Goal: Use online tool/utility: Use online tool/utility

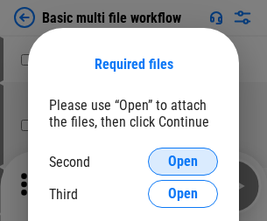
click at [183, 162] on span "Open" at bounding box center [183, 162] width 30 height 14
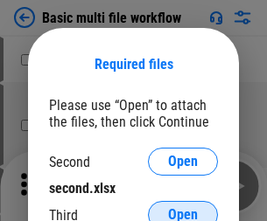
click at [183, 208] on span "Open" at bounding box center [183, 215] width 30 height 14
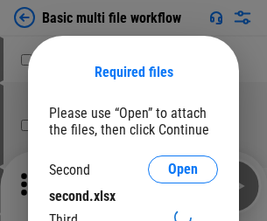
scroll to position [8, 0]
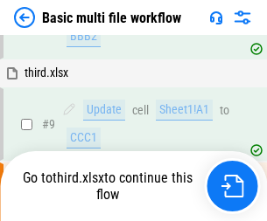
scroll to position [482, 0]
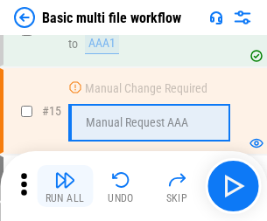
click at [65, 186] on img "button" at bounding box center [64, 180] width 21 height 21
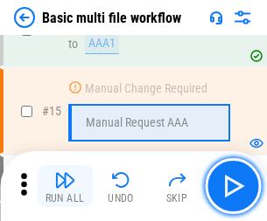
scroll to position [1163, 0]
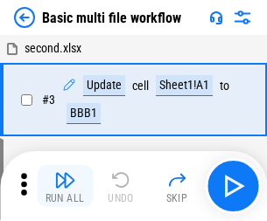
click at [65, 186] on img "button" at bounding box center [64, 180] width 21 height 21
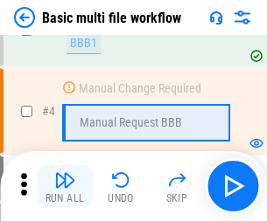
click at [65, 186] on img "button" at bounding box center [64, 180] width 21 height 21
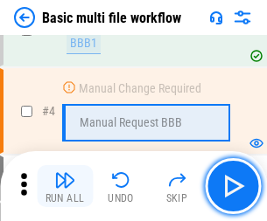
click at [65, 186] on img "button" at bounding box center [64, 180] width 21 height 21
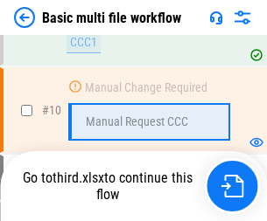
scroll to position [819, 0]
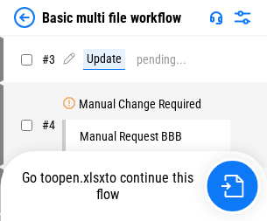
scroll to position [71, 0]
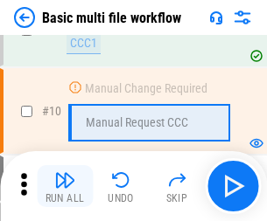
click at [65, 186] on img "button" at bounding box center [64, 180] width 21 height 21
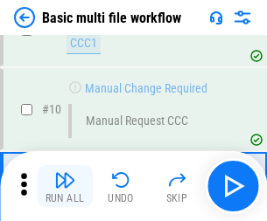
click at [65, 186] on img "button" at bounding box center [64, 180] width 21 height 21
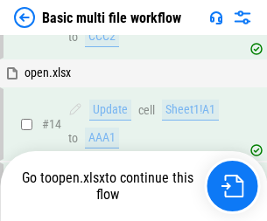
scroll to position [1040, 0]
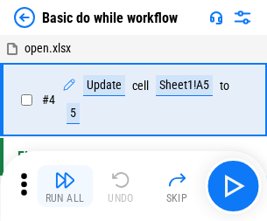
click at [65, 186] on img "button" at bounding box center [64, 180] width 21 height 21
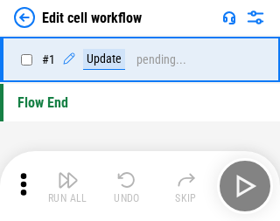
click at [65, 186] on img "button" at bounding box center [68, 180] width 21 height 21
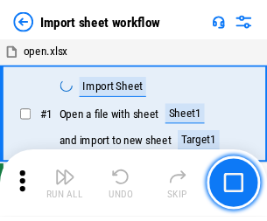
scroll to position [6, 0]
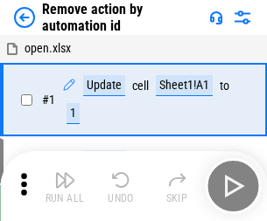
click at [65, 186] on img "button" at bounding box center [64, 180] width 21 height 21
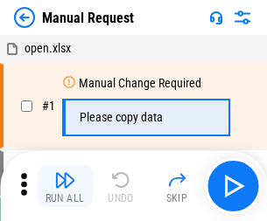
click at [65, 186] on img "button" at bounding box center [64, 180] width 21 height 21
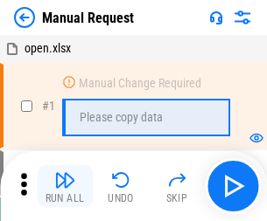
click at [65, 186] on img "button" at bounding box center [64, 180] width 21 height 21
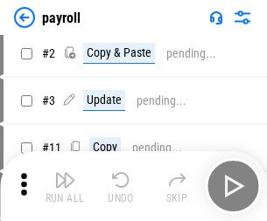
click at [65, 186] on img "button" at bounding box center [64, 180] width 21 height 21
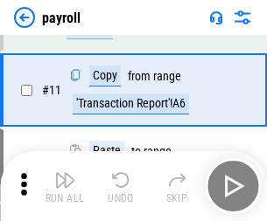
scroll to position [127, 0]
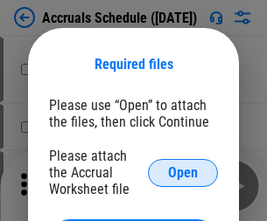
click at [183, 172] on span "Open" at bounding box center [183, 173] width 30 height 14
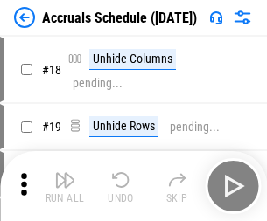
scroll to position [168, 0]
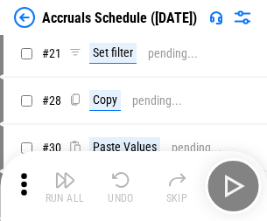
click at [65, 186] on img "button" at bounding box center [64, 180] width 21 height 21
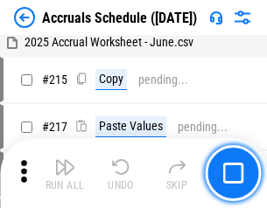
scroll to position [2672, 0]
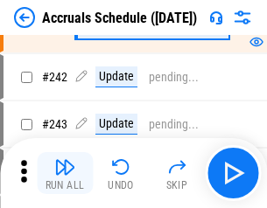
click at [65, 173] on img "button" at bounding box center [64, 166] width 21 height 21
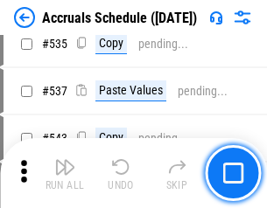
scroll to position [5991, 0]
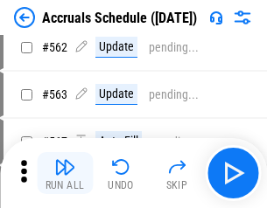
click at [65, 173] on img "button" at bounding box center [64, 166] width 21 height 21
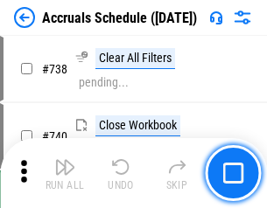
scroll to position [8601, 0]
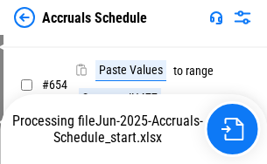
scroll to position [7333, 0]
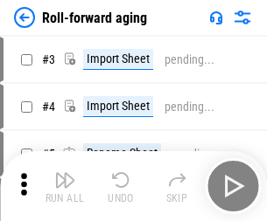
click at [65, 173] on img "button" at bounding box center [64, 180] width 21 height 21
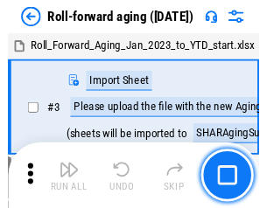
scroll to position [3, 0]
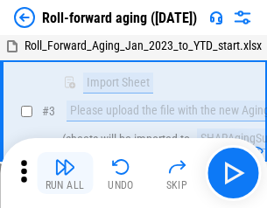
click at [65, 173] on img "button" at bounding box center [64, 166] width 21 height 21
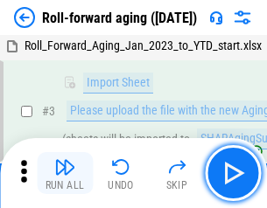
scroll to position [113, 0]
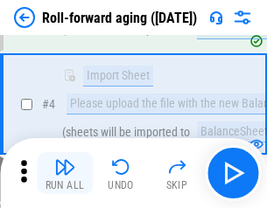
click at [65, 173] on img "button" at bounding box center [64, 166] width 21 height 21
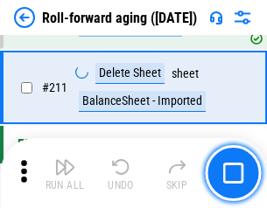
scroll to position [5513, 0]
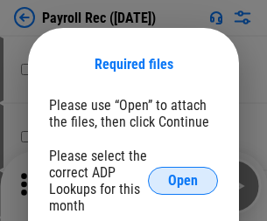
click at [183, 181] on span "Open" at bounding box center [183, 181] width 30 height 14
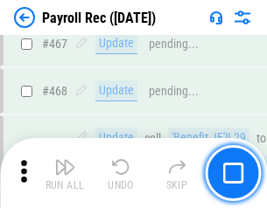
scroll to position [9313, 0]
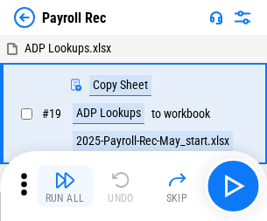
click at [65, 186] on img "button" at bounding box center [64, 180] width 21 height 21
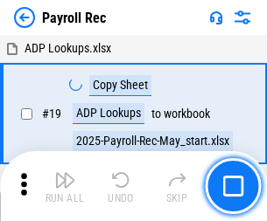
scroll to position [107, 0]
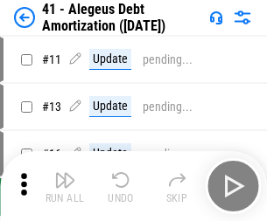
click at [65, 186] on img "button" at bounding box center [64, 180] width 21 height 21
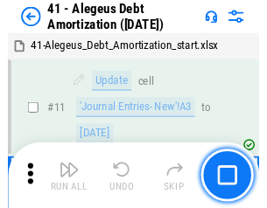
scroll to position [216, 0]
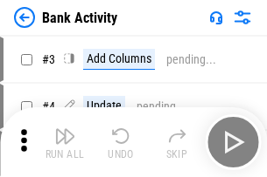
click at [65, 142] on img "button" at bounding box center [64, 136] width 21 height 21
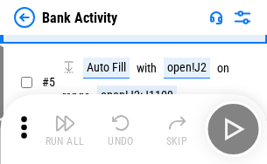
scroll to position [93, 0]
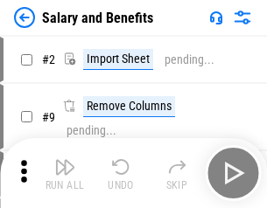
click at [65, 173] on img "button" at bounding box center [64, 166] width 21 height 21
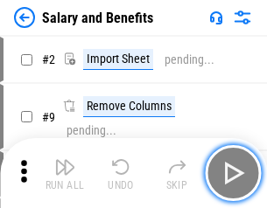
scroll to position [24, 0]
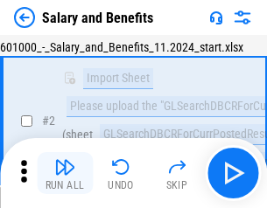
click at [65, 173] on img "button" at bounding box center [64, 166] width 21 height 21
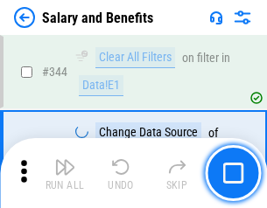
scroll to position [8182, 0]
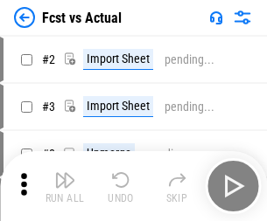
click at [65, 173] on img "button" at bounding box center [64, 180] width 21 height 21
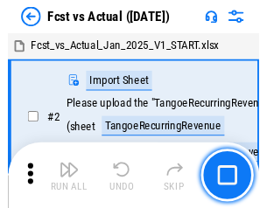
scroll to position [23, 0]
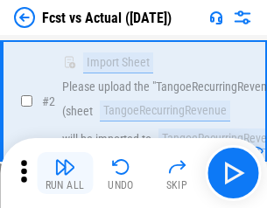
click at [65, 173] on img "button" at bounding box center [64, 166] width 21 height 21
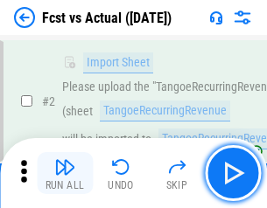
scroll to position [163, 0]
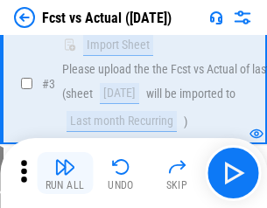
click at [65, 173] on img "button" at bounding box center [64, 166] width 21 height 21
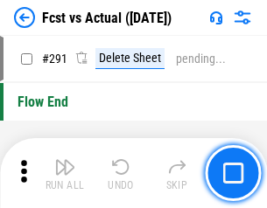
scroll to position [8270, 0]
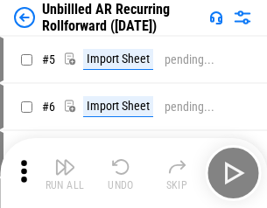
click at [65, 173] on img "button" at bounding box center [64, 166] width 21 height 21
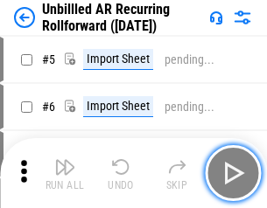
scroll to position [38, 0]
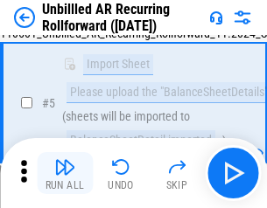
click at [65, 173] on img "button" at bounding box center [64, 166] width 21 height 21
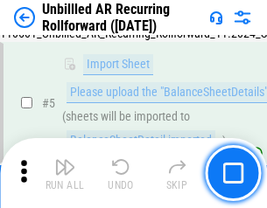
scroll to position [164, 0]
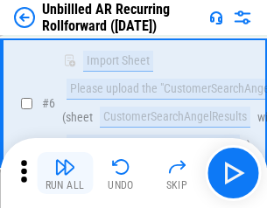
click at [65, 173] on img "button" at bounding box center [64, 166] width 21 height 21
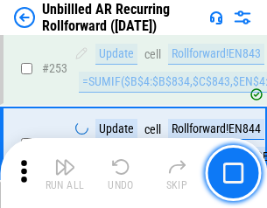
scroll to position [5936, 0]
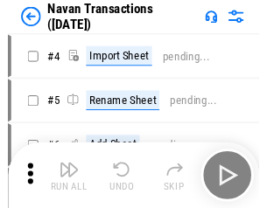
scroll to position [28, 0]
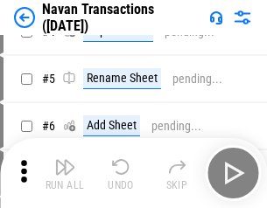
click at [65, 173] on img "button" at bounding box center [64, 166] width 21 height 21
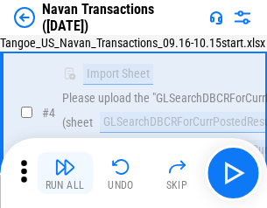
click at [65, 173] on img "button" at bounding box center [64, 166] width 21 height 21
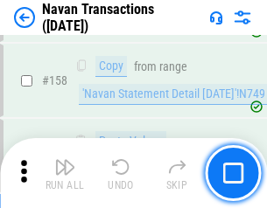
scroll to position [5666, 0]
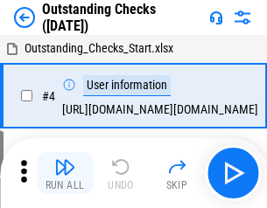
click at [65, 173] on img "button" at bounding box center [64, 166] width 21 height 21
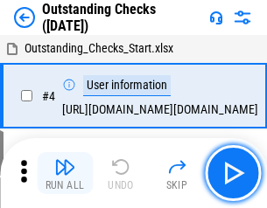
scroll to position [73, 0]
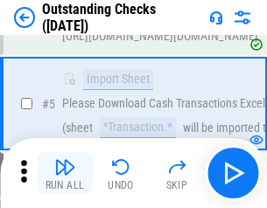
click at [65, 173] on img "button" at bounding box center [64, 166] width 21 height 21
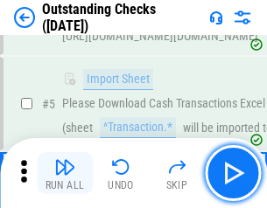
scroll to position [183, 0]
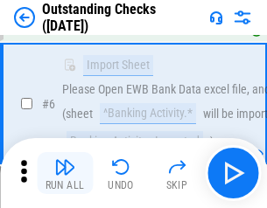
click at [65, 173] on img "button" at bounding box center [64, 166] width 21 height 21
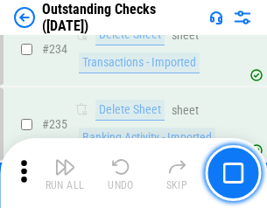
scroll to position [5306, 0]
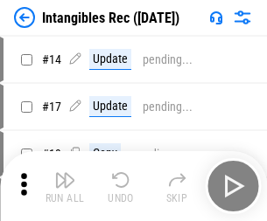
click at [65, 186] on img "button" at bounding box center [64, 180] width 21 height 21
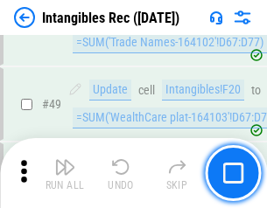
scroll to position [681, 0]
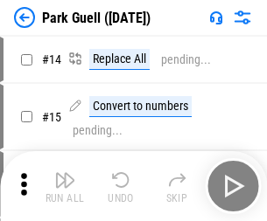
click at [65, 173] on img "button" at bounding box center [64, 180] width 21 height 21
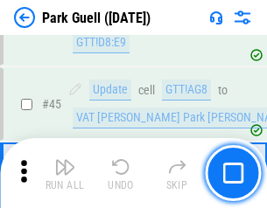
scroll to position [2185, 0]
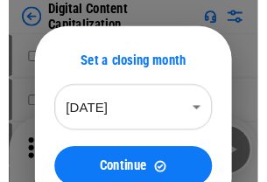
scroll to position [51, 0]
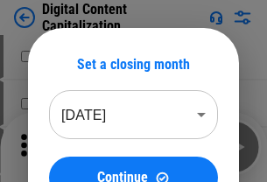
click at [65, 147] on img "button" at bounding box center [64, 140] width 21 height 21
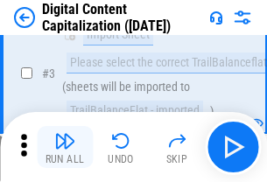
click at [65, 147] on img "button" at bounding box center [64, 140] width 21 height 21
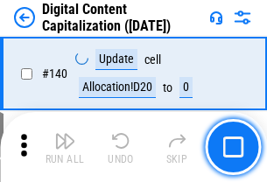
scroll to position [1853, 0]
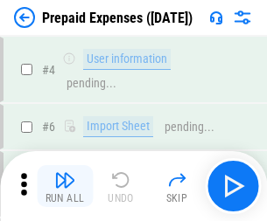
click at [65, 173] on img "button" at bounding box center [64, 180] width 21 height 21
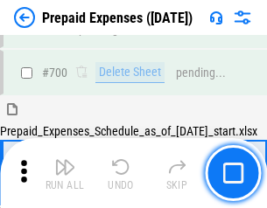
scroll to position [4702, 0]
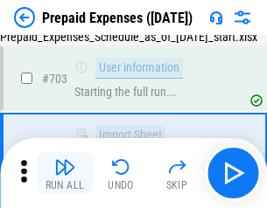
click at [65, 173] on img "button" at bounding box center [64, 166] width 21 height 21
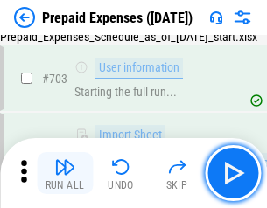
scroll to position [4805, 0]
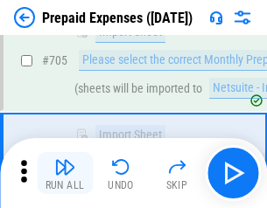
click at [65, 173] on img "button" at bounding box center [64, 166] width 21 height 21
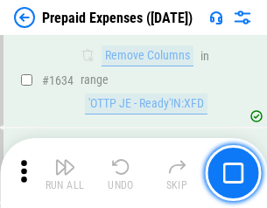
scroll to position [17014, 0]
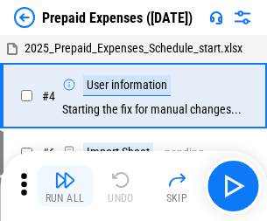
click at [65, 186] on img "button" at bounding box center [64, 180] width 21 height 21
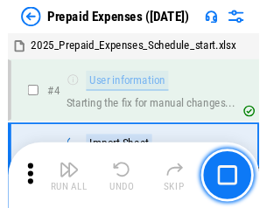
scroll to position [77, 0]
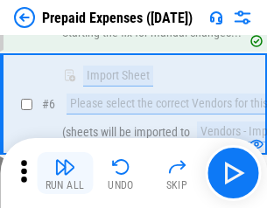
click at [65, 173] on img "button" at bounding box center [64, 166] width 21 height 21
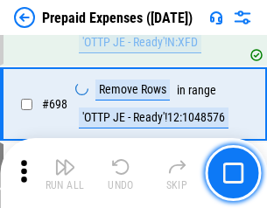
scroll to position [6085, 0]
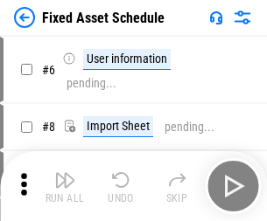
click at [65, 186] on img "button" at bounding box center [64, 180] width 21 height 21
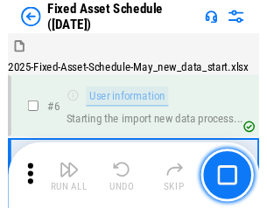
scroll to position [94, 0]
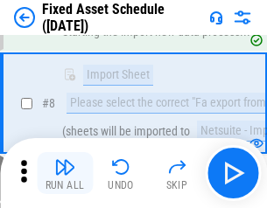
click at [65, 173] on img "button" at bounding box center [64, 166] width 21 height 21
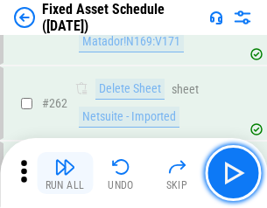
scroll to position [5569, 0]
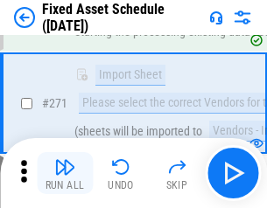
click at [65, 173] on img "button" at bounding box center [64, 166] width 21 height 21
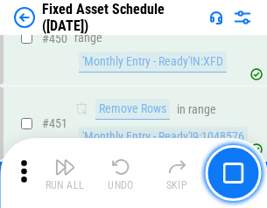
scroll to position [7812, 0]
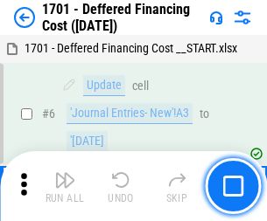
scroll to position [210, 0]
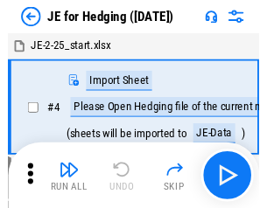
scroll to position [3, 0]
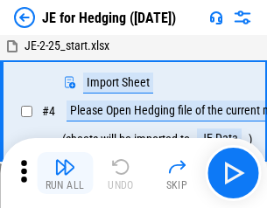
click at [65, 173] on img "button" at bounding box center [64, 166] width 21 height 21
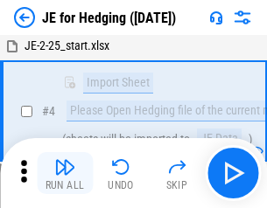
click at [65, 173] on img "button" at bounding box center [64, 166] width 21 height 21
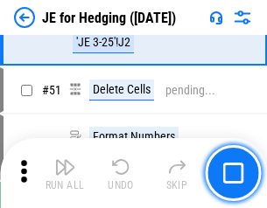
scroll to position [1132, 0]
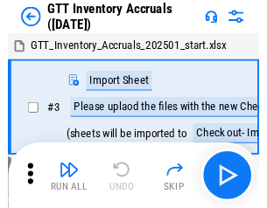
scroll to position [3, 0]
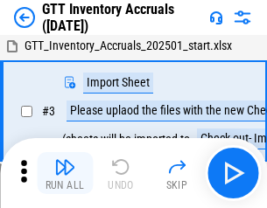
click at [65, 173] on img "button" at bounding box center [64, 166] width 21 height 21
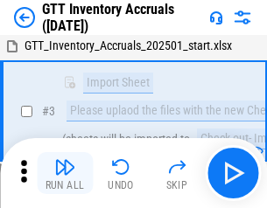
click at [65, 173] on img "button" at bounding box center [64, 166] width 21 height 21
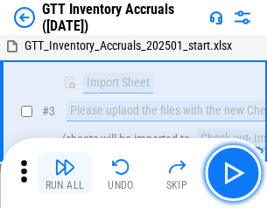
scroll to position [113, 0]
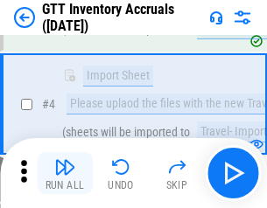
click at [65, 173] on img "button" at bounding box center [64, 166] width 21 height 21
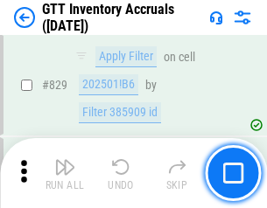
scroll to position [13264, 0]
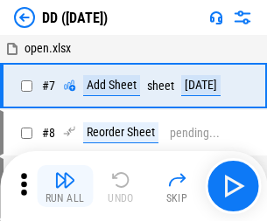
click at [65, 186] on img "button" at bounding box center [64, 180] width 21 height 21
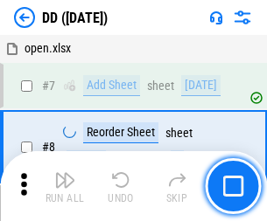
scroll to position [169, 0]
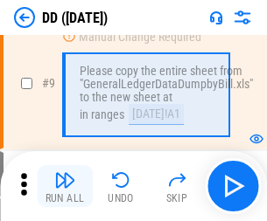
click at [65, 186] on img "button" at bounding box center [64, 180] width 21 height 21
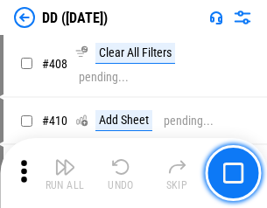
scroll to position [7819, 0]
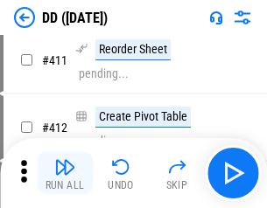
click at [65, 173] on img "button" at bounding box center [64, 166] width 21 height 21
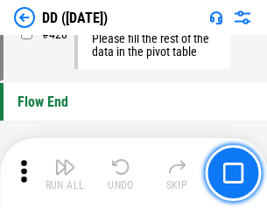
scroll to position [8364, 0]
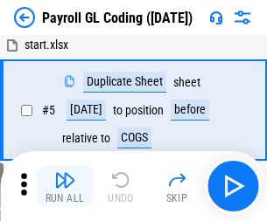
click at [65, 186] on img "button" at bounding box center [64, 180] width 21 height 21
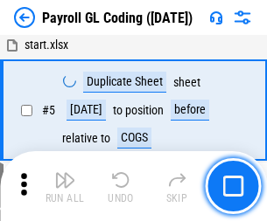
scroll to position [210, 0]
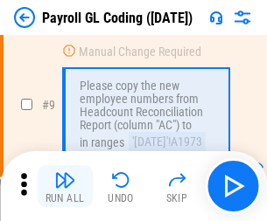
click at [65, 186] on img "button" at bounding box center [64, 180] width 21 height 21
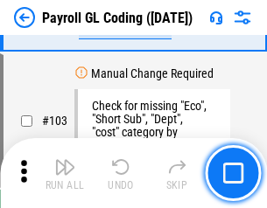
scroll to position [4100, 0]
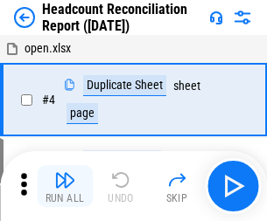
click at [65, 186] on img "button" at bounding box center [64, 180] width 21 height 21
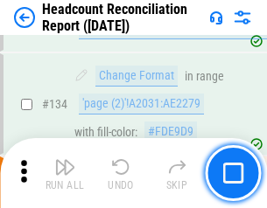
scroll to position [2101, 0]
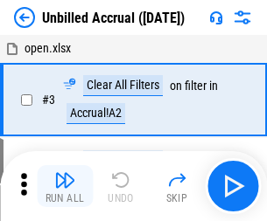
click at [65, 186] on img "button" at bounding box center [64, 180] width 21 height 21
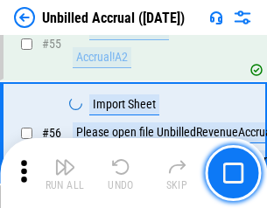
scroll to position [1824, 0]
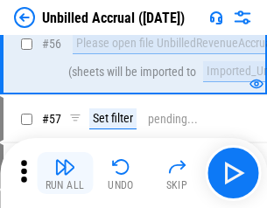
click at [65, 173] on img "button" at bounding box center [64, 166] width 21 height 21
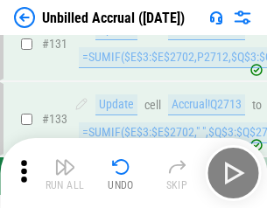
scroll to position [5205, 0]
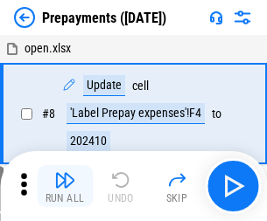
click at [65, 186] on img "button" at bounding box center [64, 180] width 21 height 21
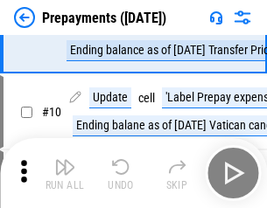
scroll to position [109, 0]
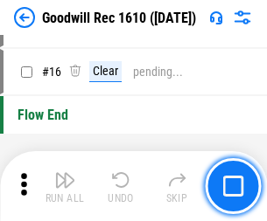
scroll to position [299, 0]
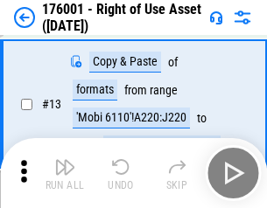
scroll to position [113, 0]
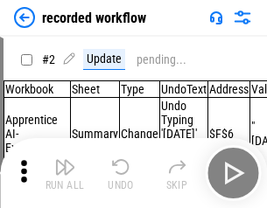
click at [65, 173] on img "button" at bounding box center [64, 166] width 21 height 21
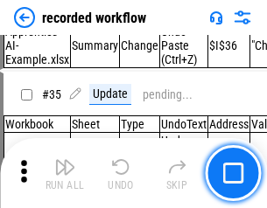
scroll to position [5462, 0]
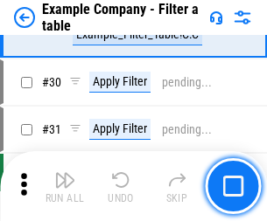
scroll to position [1599, 0]
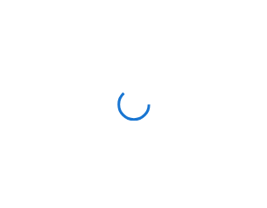
scroll to position [27, 0]
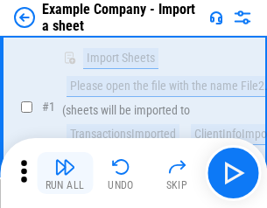
click at [65, 173] on img "button" at bounding box center [64, 166] width 21 height 21
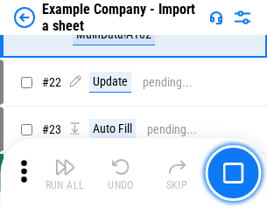
scroll to position [386, 0]
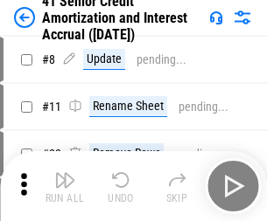
click at [65, 173] on img "button" at bounding box center [64, 180] width 21 height 21
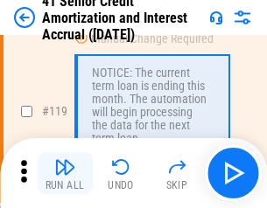
click at [65, 173] on img "button" at bounding box center [64, 166] width 21 height 21
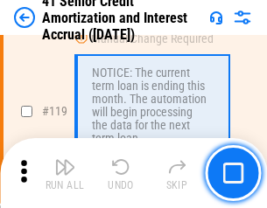
scroll to position [1649, 0]
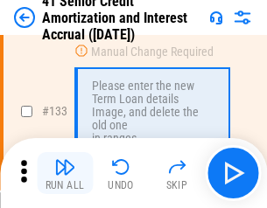
click at [65, 173] on img "button" at bounding box center [64, 166] width 21 height 21
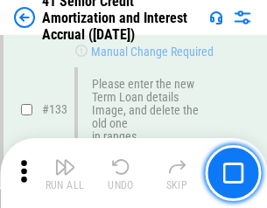
scroll to position [1826, 0]
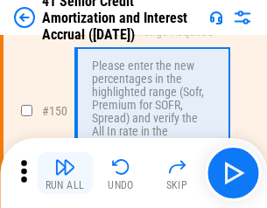
click at [65, 173] on img "button" at bounding box center [64, 166] width 21 height 21
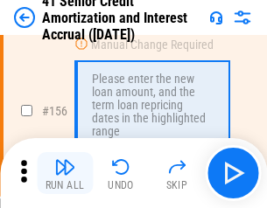
click at [65, 173] on img "button" at bounding box center [64, 166] width 21 height 21
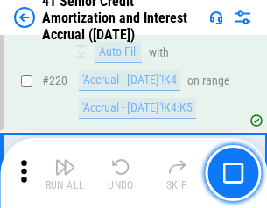
scroll to position [3914, 0]
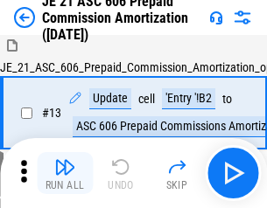
click at [65, 173] on img "button" at bounding box center [64, 166] width 21 height 21
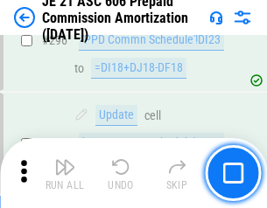
scroll to position [3215, 0]
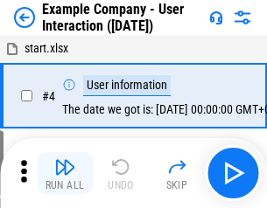
click at [65, 173] on img "button" at bounding box center [64, 166] width 21 height 21
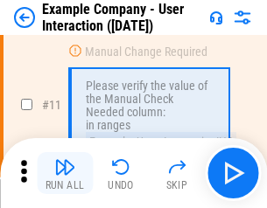
click at [65, 173] on img "button" at bounding box center [64, 166] width 21 height 21
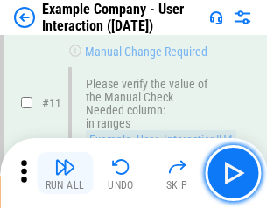
scroll to position [378, 0]
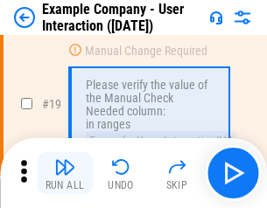
click at [65, 173] on img "button" at bounding box center [64, 166] width 21 height 21
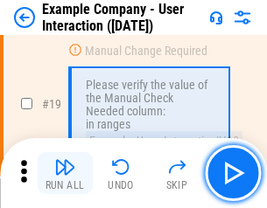
click at [65, 173] on img "button" at bounding box center [64, 166] width 21 height 21
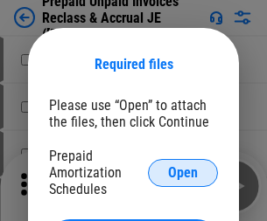
click at [183, 172] on span "Open" at bounding box center [183, 173] width 30 height 14
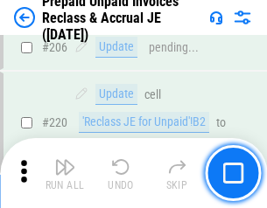
scroll to position [2265, 0]
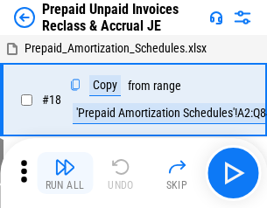
click at [65, 173] on img "button" at bounding box center [64, 166] width 21 height 21
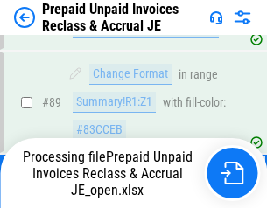
scroll to position [1173, 0]
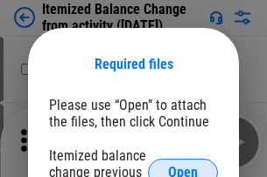
click at [183, 166] on span "Open" at bounding box center [183, 173] width 30 height 14
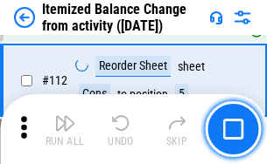
scroll to position [2923, 0]
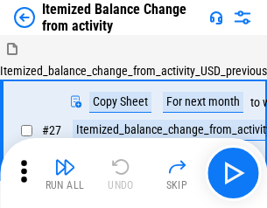
scroll to position [27, 0]
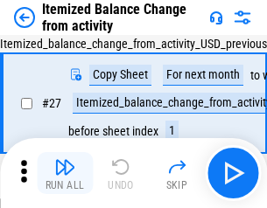
click at [65, 173] on img "button" at bounding box center [64, 166] width 21 height 21
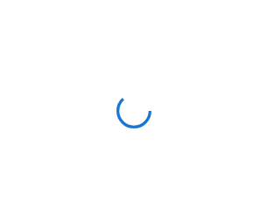
scroll to position [8, 0]
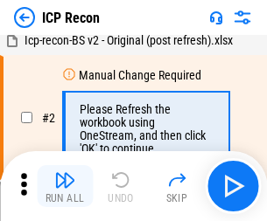
click at [65, 186] on img "button" at bounding box center [64, 180] width 21 height 21
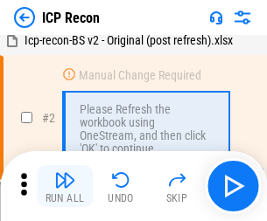
click at [65, 186] on img "button" at bounding box center [64, 180] width 21 height 21
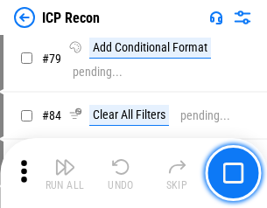
scroll to position [1713, 0]
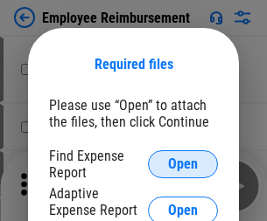
click at [183, 164] on span "Open" at bounding box center [183, 164] width 30 height 14
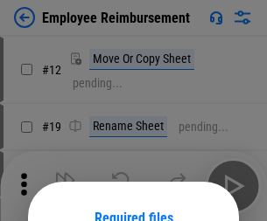
scroll to position [154, 0]
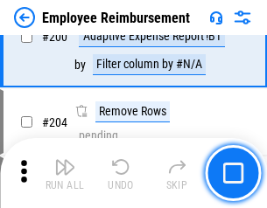
scroll to position [4309, 0]
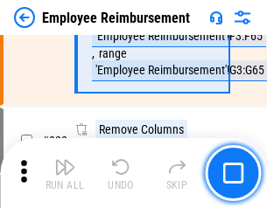
click at [65, 173] on img "button" at bounding box center [64, 166] width 21 height 21
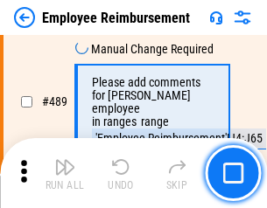
scroll to position [10939, 0]
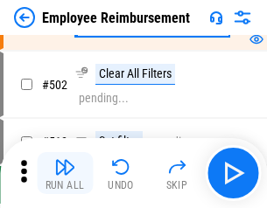
click at [65, 173] on img "button" at bounding box center [64, 166] width 21 height 21
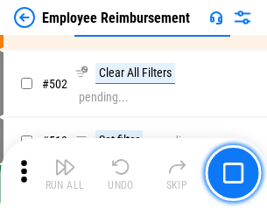
click at [65, 173] on img "button" at bounding box center [64, 166] width 21 height 21
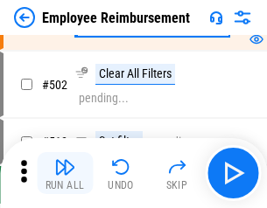
click at [65, 173] on img "button" at bounding box center [64, 166] width 21 height 21
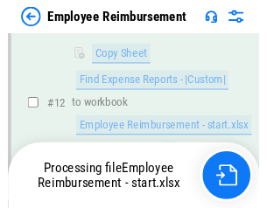
scroll to position [817, 0]
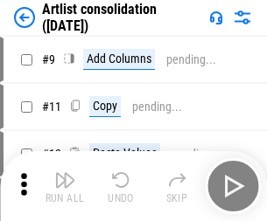
click at [65, 186] on img "button" at bounding box center [64, 180] width 21 height 21
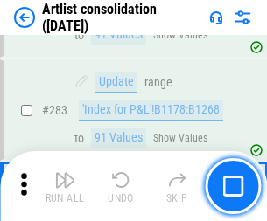
scroll to position [7227, 0]
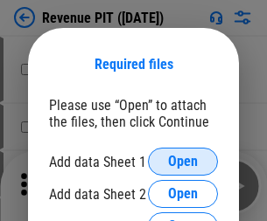
click at [183, 162] on span "Open" at bounding box center [183, 162] width 30 height 14
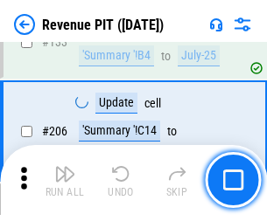
scroll to position [1776, 0]
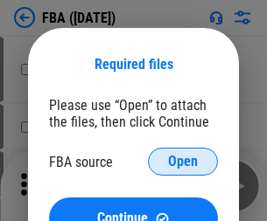
click at [183, 162] on span "Open" at bounding box center [183, 162] width 30 height 14
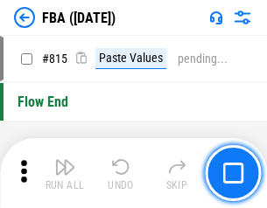
scroll to position [15643, 0]
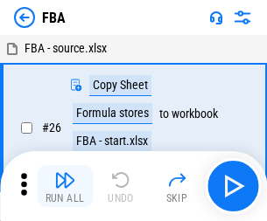
click at [65, 186] on img "button" at bounding box center [64, 180] width 21 height 21
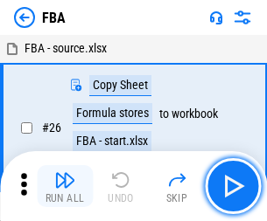
scroll to position [17, 0]
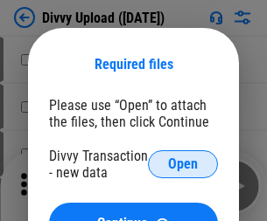
click at [183, 164] on span "Open" at bounding box center [183, 164] width 30 height 14
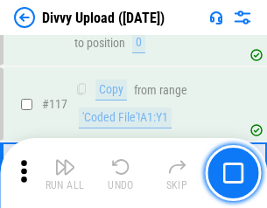
scroll to position [1479, 0]
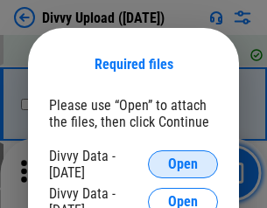
click at [183, 164] on span "Open" at bounding box center [183, 164] width 30 height 14
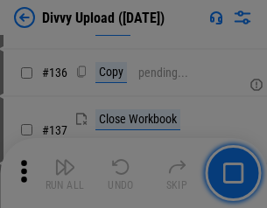
scroll to position [2211, 0]
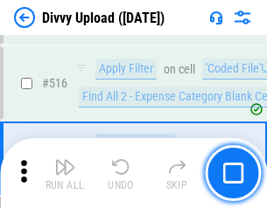
scroll to position [10963, 0]
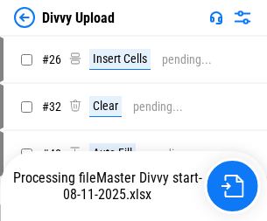
scroll to position [117, 0]
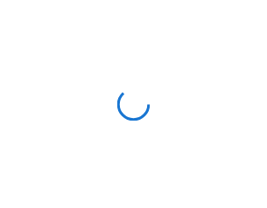
scroll to position [1479, 0]
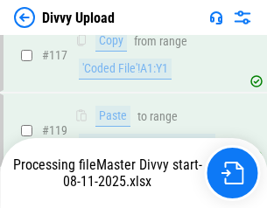
scroll to position [1727, 0]
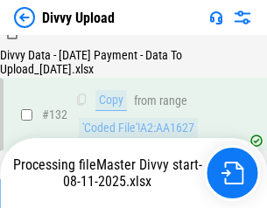
scroll to position [2112, 0]
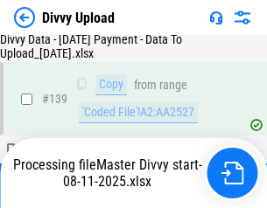
scroll to position [2497, 0]
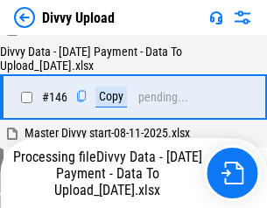
scroll to position [2883, 0]
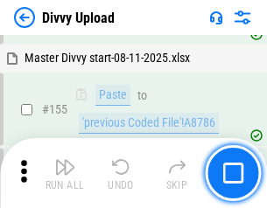
scroll to position [3552, 0]
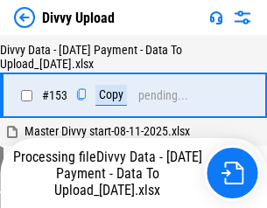
scroll to position [3268, 0]
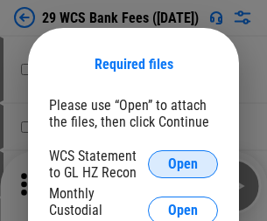
click at [183, 164] on span "Open" at bounding box center [183, 164] width 30 height 14
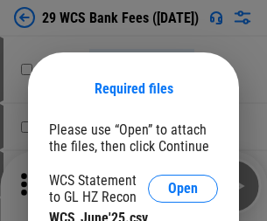
scroll to position [24, 0]
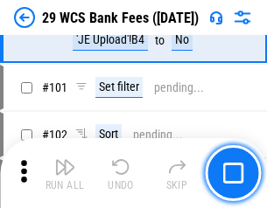
scroll to position [1703, 0]
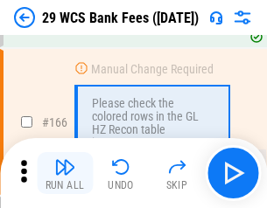
click at [65, 173] on img "button" at bounding box center [64, 166] width 21 height 21
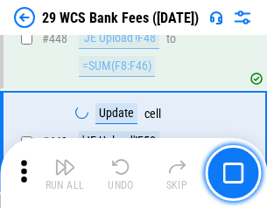
scroll to position [8462, 0]
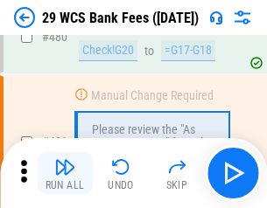
click at [65, 173] on img "button" at bounding box center [64, 166] width 21 height 21
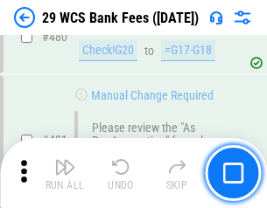
scroll to position [9010, 0]
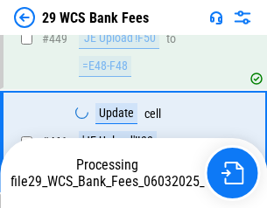
scroll to position [8990, 0]
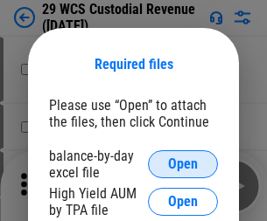
click at [183, 164] on span "Open" at bounding box center [183, 164] width 30 height 14
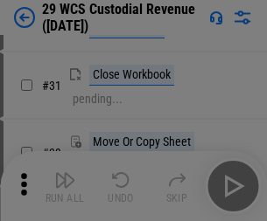
scroll to position [375, 0]
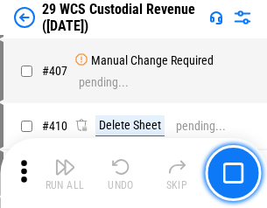
scroll to position [8094, 0]
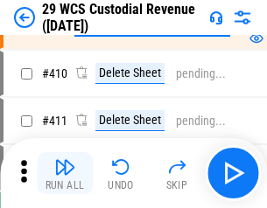
click at [65, 173] on img "button" at bounding box center [64, 166] width 21 height 21
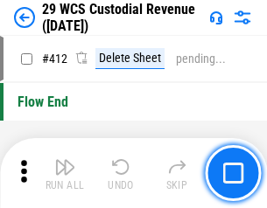
scroll to position [8345, 0]
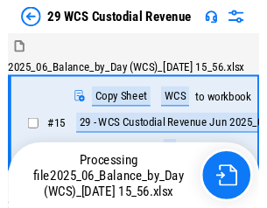
scroll to position [42, 0]
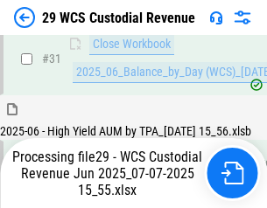
scroll to position [897, 0]
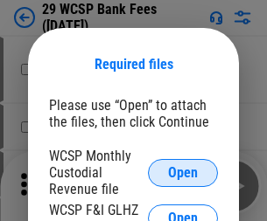
click at [183, 172] on span "Open" at bounding box center [183, 173] width 30 height 14
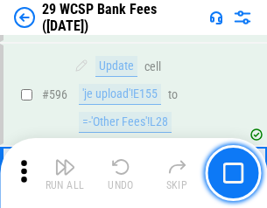
scroll to position [8035, 0]
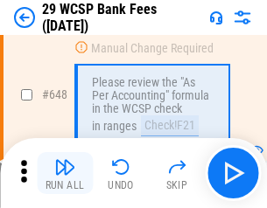
click at [65, 173] on img "button" at bounding box center [64, 166] width 21 height 21
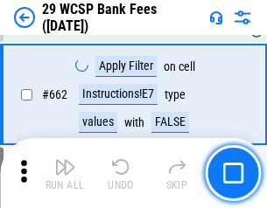
scroll to position [10207, 0]
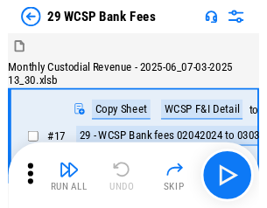
scroll to position [42, 0]
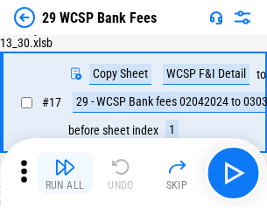
click at [65, 173] on img "button" at bounding box center [64, 166] width 21 height 21
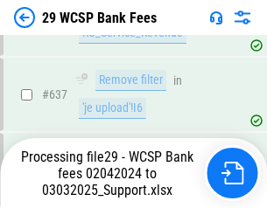
scroll to position [9549, 0]
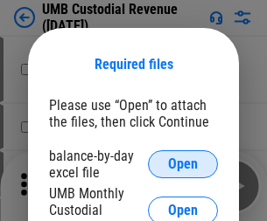
click at [183, 164] on span "Open" at bounding box center [183, 164] width 30 height 14
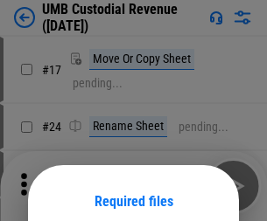
scroll to position [137, 0]
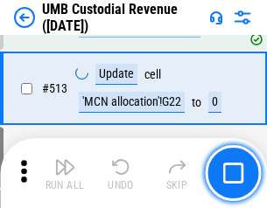
scroll to position [8452, 0]
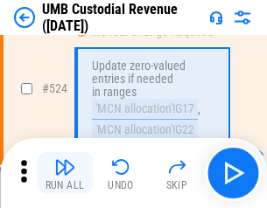
click at [65, 173] on img "button" at bounding box center [64, 166] width 21 height 21
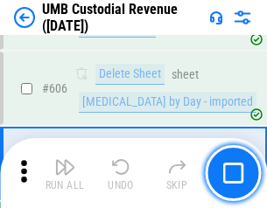
scroll to position [10087, 0]
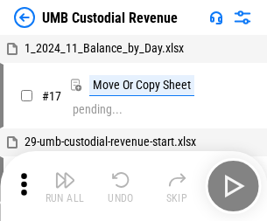
click at [65, 186] on img "button" at bounding box center [64, 180] width 21 height 21
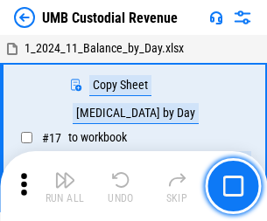
scroll to position [13, 0]
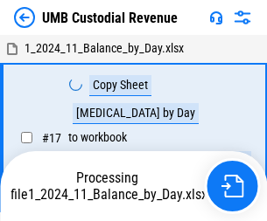
scroll to position [13, 0]
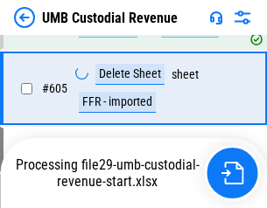
scroll to position [10047, 0]
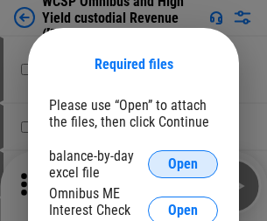
click at [183, 164] on span "Open" at bounding box center [183, 164] width 30 height 14
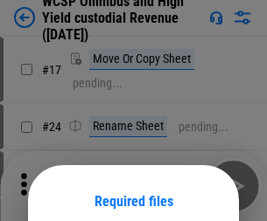
scroll to position [137, 0]
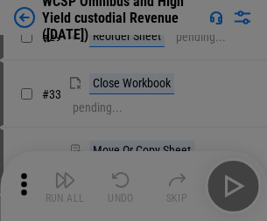
scroll to position [399, 0]
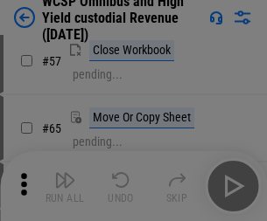
scroll to position [762, 0]
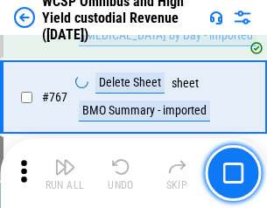
scroll to position [14239, 0]
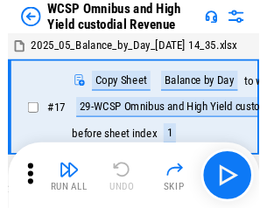
scroll to position [10, 0]
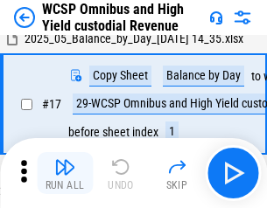
click at [65, 173] on img "button" at bounding box center [64, 166] width 21 height 21
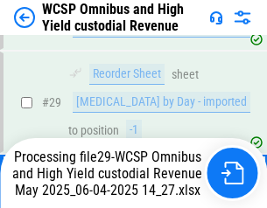
scroll to position [363, 0]
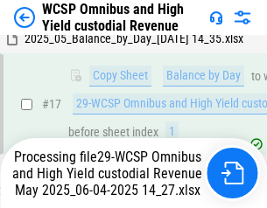
scroll to position [363, 0]
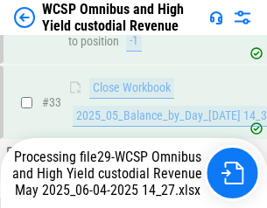
scroll to position [865, 0]
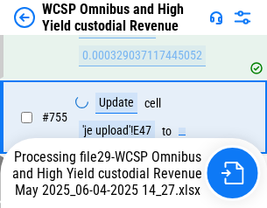
scroll to position [14124, 0]
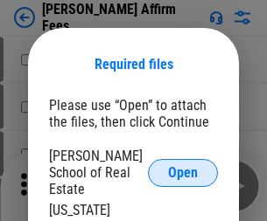
click at [183, 166] on span "Open" at bounding box center [183, 173] width 30 height 14
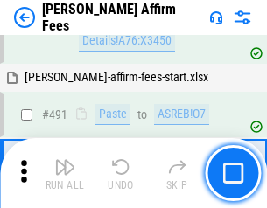
scroll to position [4752, 0]
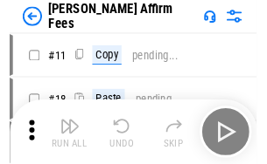
scroll to position [17, 0]
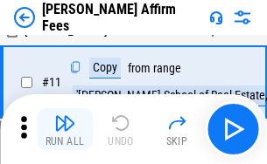
click at [65, 129] on img "button" at bounding box center [64, 123] width 21 height 21
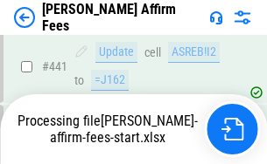
scroll to position [4583, 0]
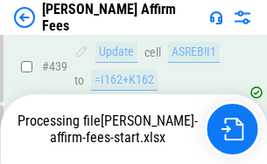
scroll to position [4583, 0]
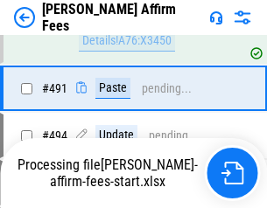
scroll to position [4662, 0]
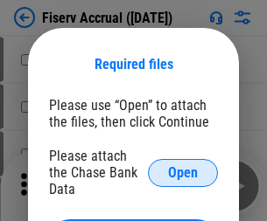
click at [183, 166] on span "Open" at bounding box center [183, 173] width 30 height 14
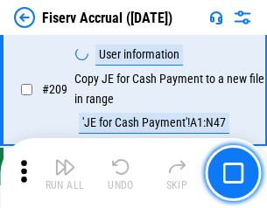
scroll to position [5427, 0]
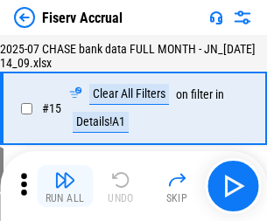
click at [65, 186] on img "button" at bounding box center [64, 180] width 21 height 21
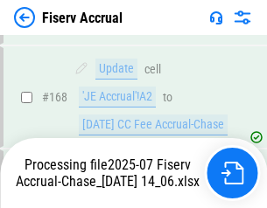
scroll to position [4484, 0]
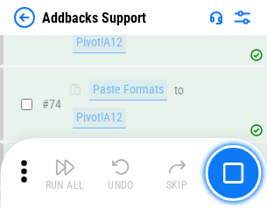
scroll to position [1272, 0]
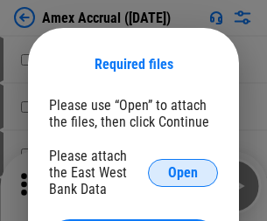
click at [183, 172] on span "Open" at bounding box center [183, 173] width 30 height 14
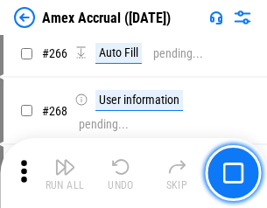
scroll to position [4901, 0]
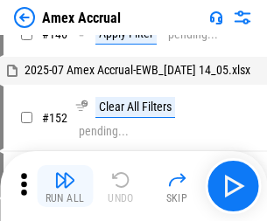
click at [65, 186] on img "button" at bounding box center [64, 180] width 21 height 21
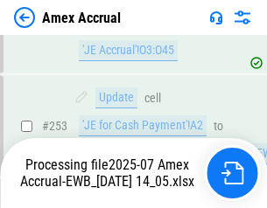
scroll to position [5207, 0]
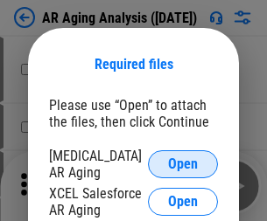
click at [183, 162] on span "Open" at bounding box center [183, 164] width 30 height 14
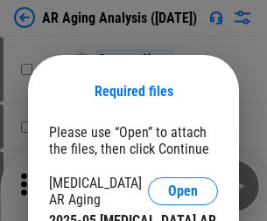
scroll to position [27, 0]
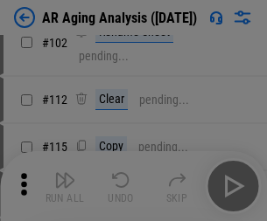
scroll to position [240, 0]
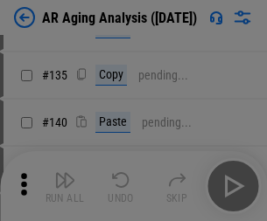
scroll to position [526, 0]
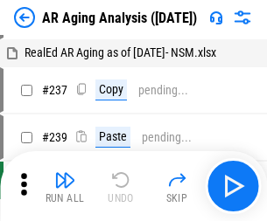
scroll to position [17, 0]
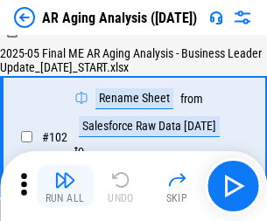
click at [65, 186] on img "button" at bounding box center [64, 180] width 21 height 21
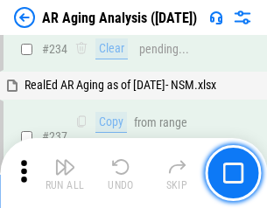
scroll to position [2709, 0]
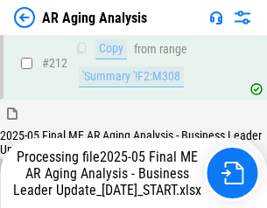
scroll to position [2689, 0]
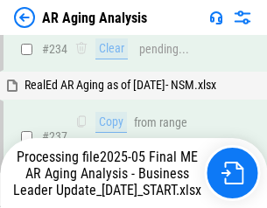
scroll to position [2761, 0]
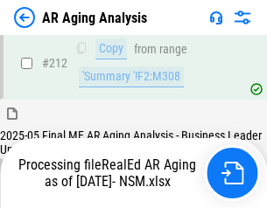
scroll to position [2613, 0]
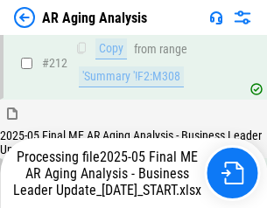
scroll to position [2627, 0]
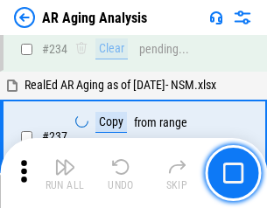
scroll to position [2689, 0]
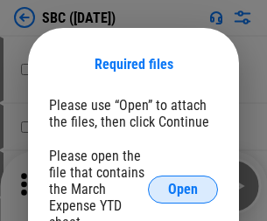
click at [183, 189] on span "Open" at bounding box center [183, 190] width 30 height 14
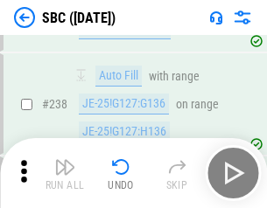
scroll to position [3305, 0]
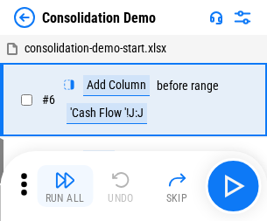
click at [65, 186] on img "button" at bounding box center [64, 180] width 21 height 21
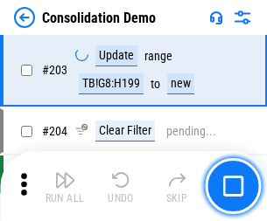
scroll to position [5479, 0]
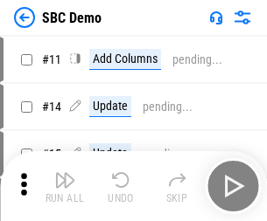
click at [65, 186] on img "button" at bounding box center [64, 180] width 21 height 21
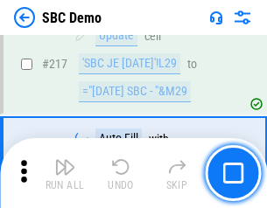
scroll to position [4314, 0]
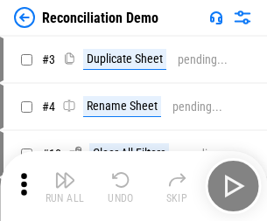
click at [65, 186] on img "button" at bounding box center [64, 180] width 21 height 21
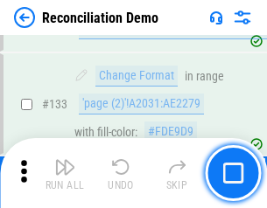
scroll to position [2075, 0]
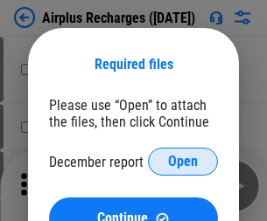
click at [183, 162] on span "Open" at bounding box center [183, 162] width 30 height 14
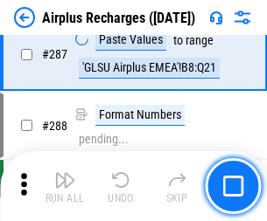
scroll to position [6309, 0]
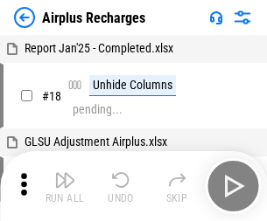
click at [65, 186] on img "button" at bounding box center [64, 180] width 21 height 21
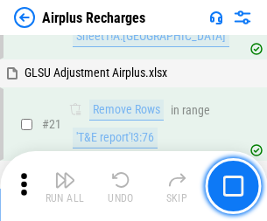
scroll to position [178, 0]
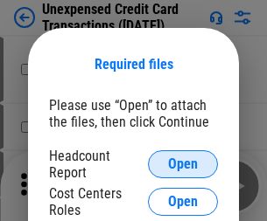
click at [183, 164] on span "Open" at bounding box center [183, 164] width 30 height 14
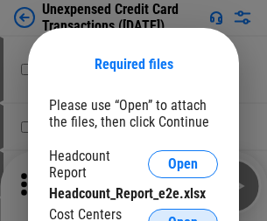
click at [183, 216] on span "Open" at bounding box center [183, 223] width 30 height 14
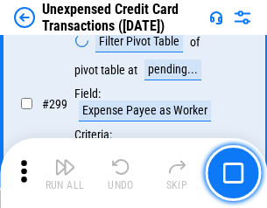
scroll to position [4164, 0]
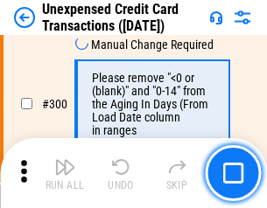
click at [65, 173] on img "button" at bounding box center [64, 166] width 21 height 21
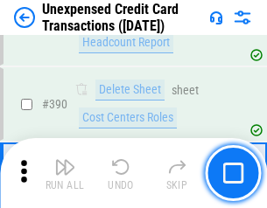
scroll to position [5630, 0]
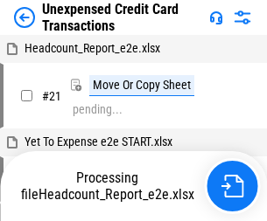
scroll to position [284, 0]
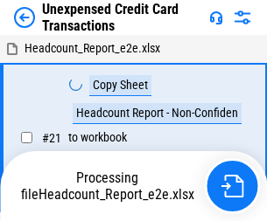
scroll to position [20, 0]
